Goal: Task Accomplishment & Management: Manage account settings

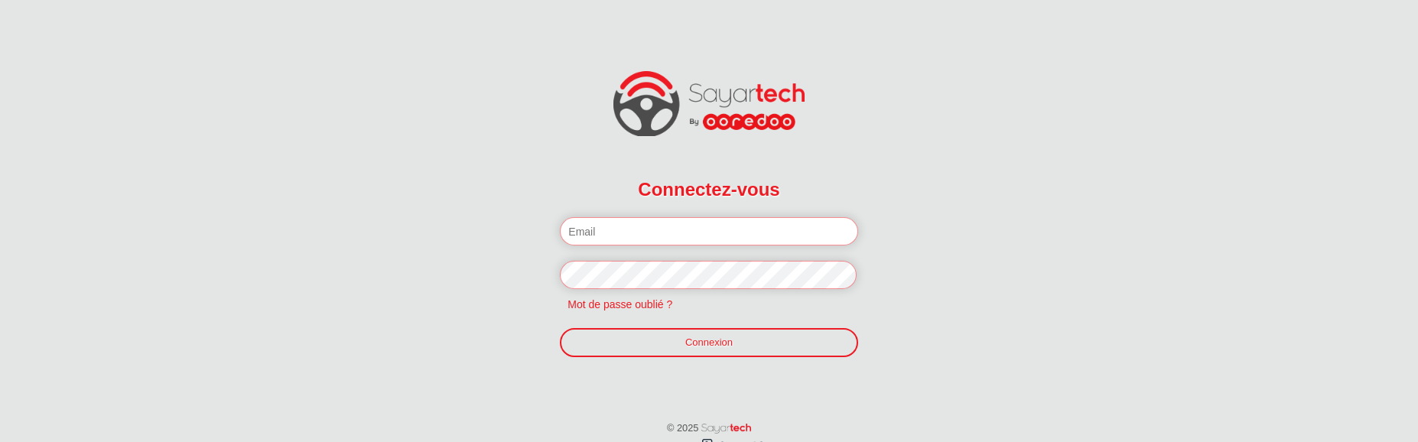
paste input "[PERSON_NAME][EMAIL_ADDRESS][DOMAIN_NAME]"
type input "[PERSON_NAME][EMAIL_ADDRESS][DOMAIN_NAME]"
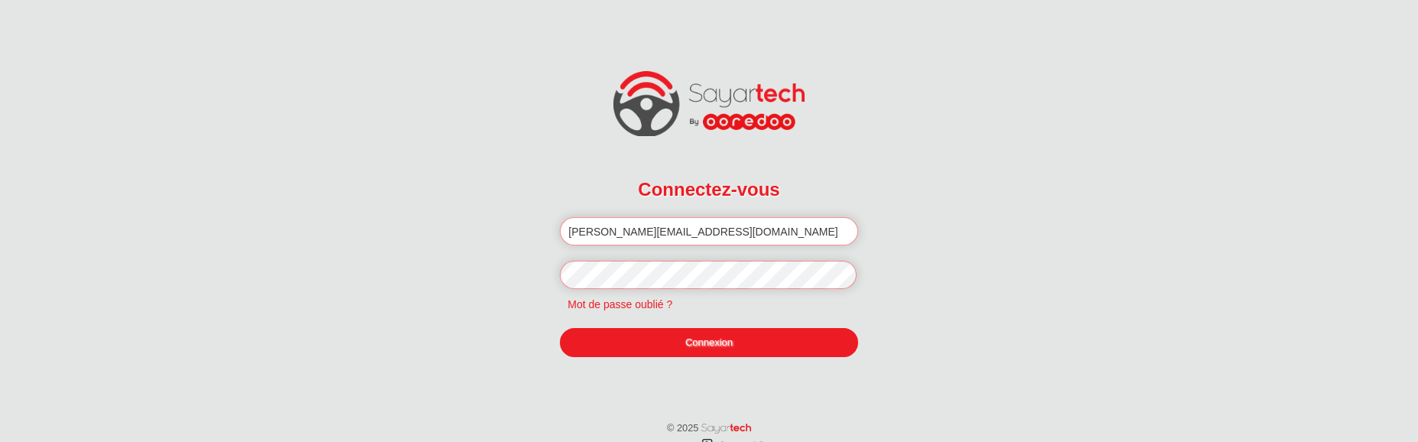
click at [688, 343] on link "Connexion" at bounding box center [709, 342] width 298 height 29
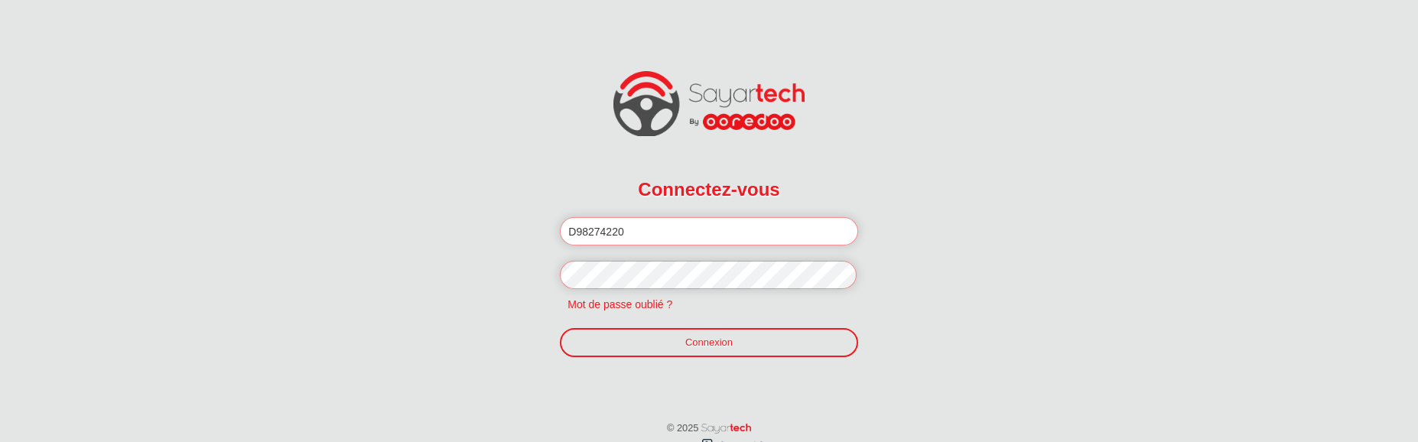
click at [624, 232] on input "D98274220" at bounding box center [709, 231] width 298 height 28
paste input "[PERSON_NAME][EMAIL_ADDRESS][DOMAIN_NAME]"
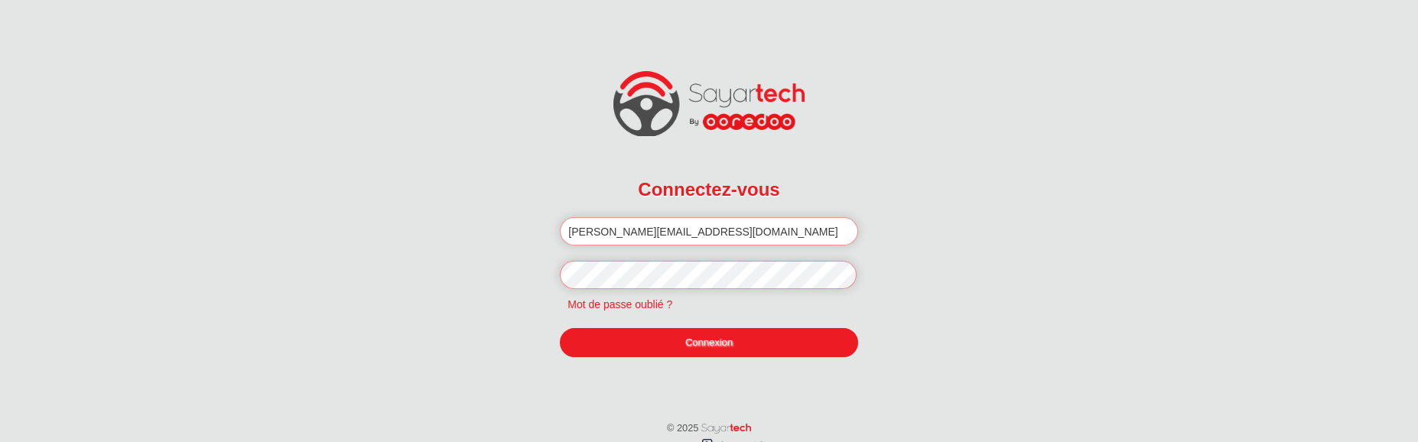
type input "[PERSON_NAME][EMAIL_ADDRESS][DOMAIN_NAME]"
click at [666, 348] on link "Connexion" at bounding box center [709, 342] width 298 height 29
